Goal: Transaction & Acquisition: Purchase product/service

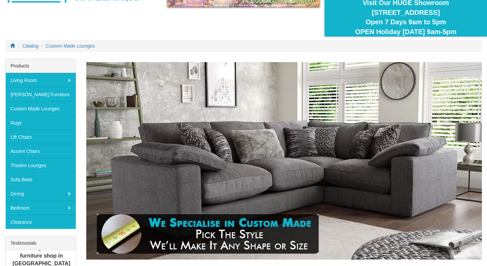
scroll to position [60, 0]
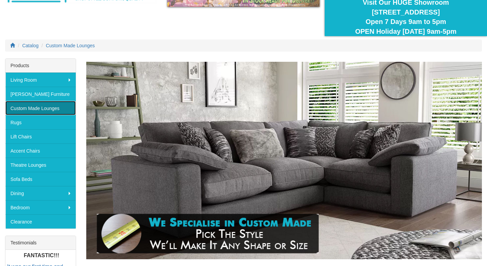
click at [53, 110] on link "Custom Made Lounges" at bounding box center [40, 108] width 70 height 14
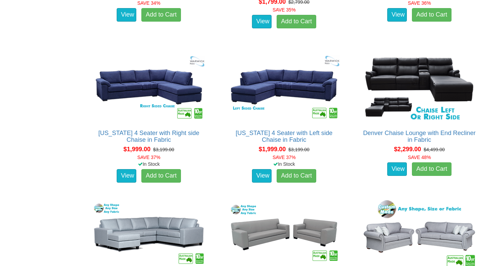
scroll to position [712, 0]
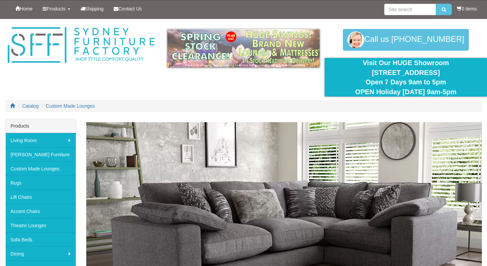
scroll to position [60, 0]
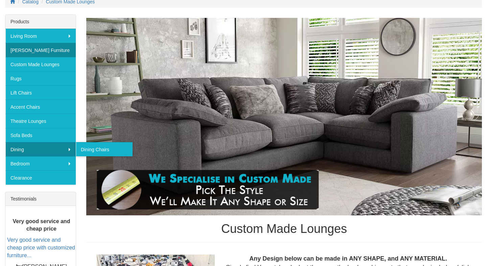
scroll to position [102, 0]
